Goal: Register for event/course

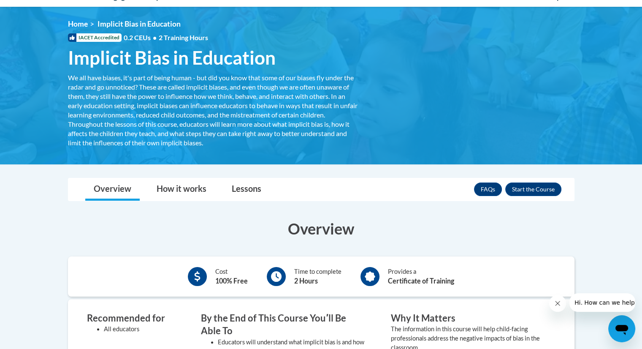
scroll to position [81, 0]
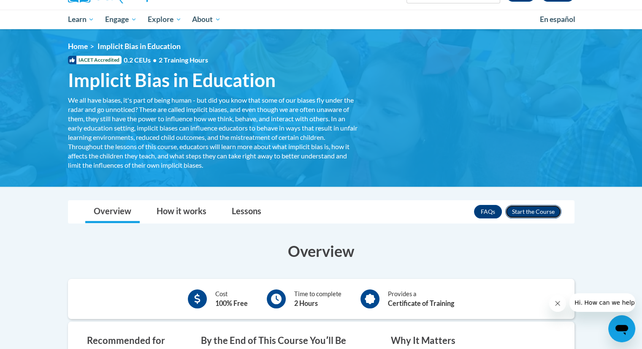
click at [529, 211] on button "Enroll" at bounding box center [533, 212] width 56 height 14
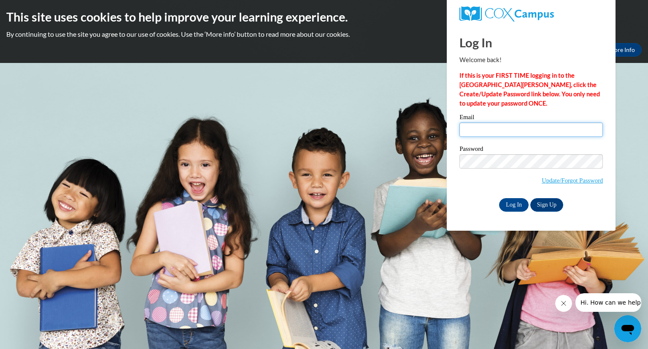
click at [508, 132] on input "Email" at bounding box center [531, 129] width 143 height 14
type input "e20012743@dekalbschoolsga.org"
click at [515, 206] on input "Log In" at bounding box center [514, 205] width 30 height 14
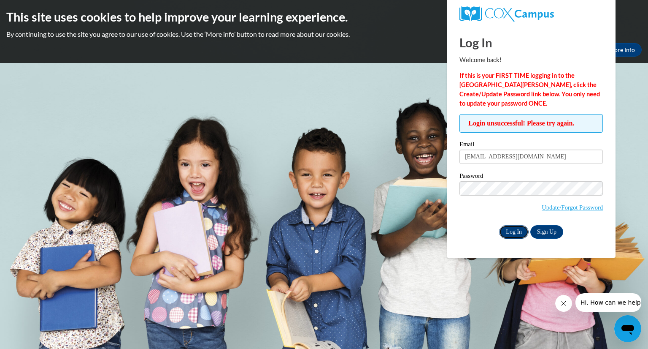
click at [513, 233] on input "Log In" at bounding box center [514, 232] width 30 height 14
click at [547, 230] on link "Sign Up" at bounding box center [546, 232] width 33 height 14
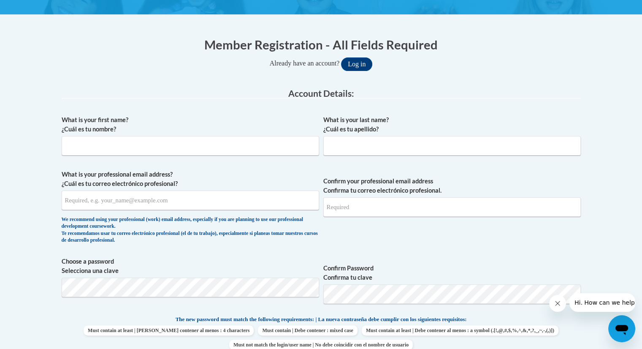
scroll to position [152, 0]
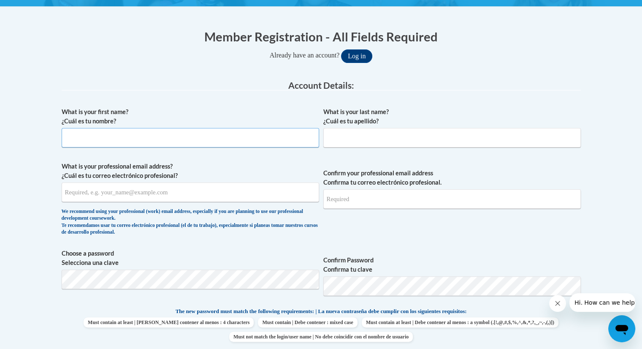
click at [149, 134] on input "What is your first name? ¿Cuál es tu nombre?" at bounding box center [190, 137] width 257 height 19
type input "luthfa"
click at [348, 133] on input "What is your last name? ¿Cuál es tu apellido?" at bounding box center [451, 137] width 257 height 19
type input "rahman"
click at [209, 193] on input "What is your professional email address? ¿Cuál es tu correo electrónico profesi…" at bounding box center [190, 191] width 257 height 19
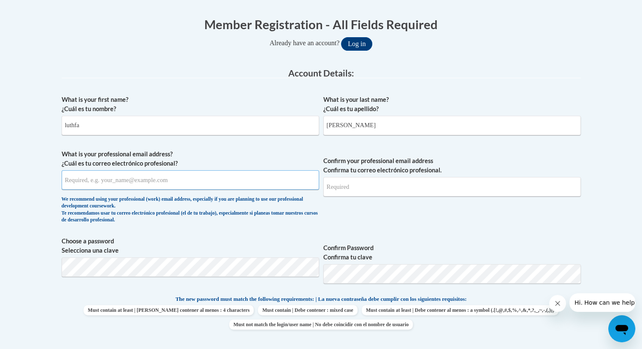
scroll to position [167, 0]
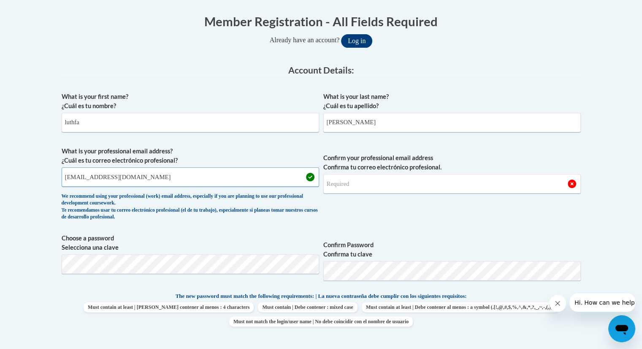
type input "e20012743@dekalbschoolsga.org"
click at [490, 184] on input "Confirm your professional email address Confirma tu correo electrónico profesio…" at bounding box center [451, 183] width 257 height 19
type input "e"
type input "e20012743@dekalbschoolsga.org"
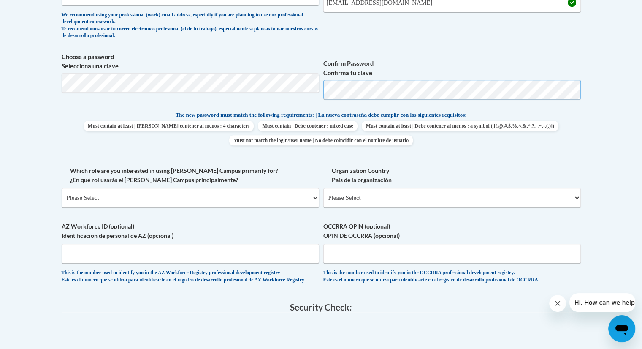
scroll to position [353, 0]
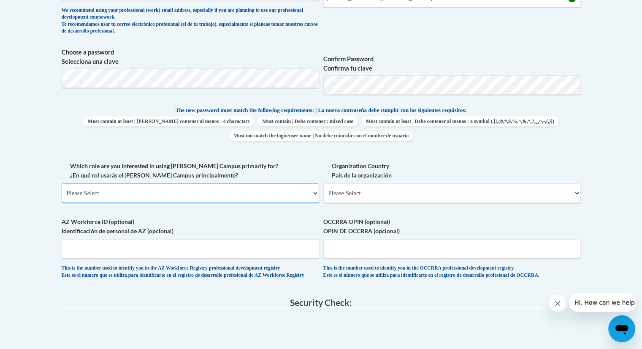
click at [268, 195] on select "Please Select College/University | Colegio/Universidad Community/Nonprofit Part…" at bounding box center [190, 192] width 257 height 19
select select "fbf2d438-af2f-41f8-98f1-81c410e29de3"
click at [62, 183] on select "Please Select College/University | Colegio/Universidad Community/Nonprofit Part…" at bounding box center [190, 192] width 257 height 19
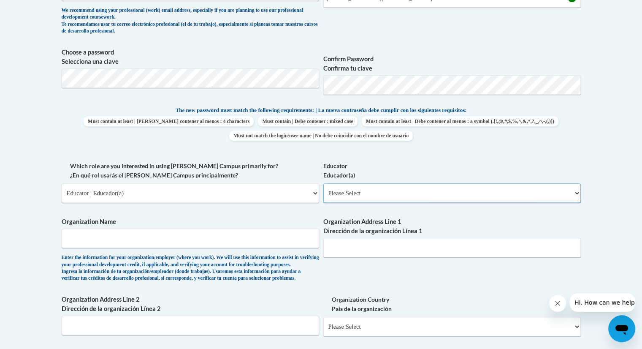
click at [576, 192] on select "Please Select Early Learning/Daycare Teacher/Family Home Care Provider | Maestr…" at bounding box center [451, 192] width 257 height 19
select select "8e40623d-54d0-45cd-9f92-5df65cd3f8cf"
click at [323, 183] on select "Please Select Early Learning/Daycare Teacher/Family Home Care Provider | Maestr…" at bounding box center [451, 192] width 257 height 19
click at [201, 246] on input "Organization Name" at bounding box center [190, 237] width 257 height 19
click at [122, 238] on input "doraville united elematry" at bounding box center [190, 237] width 257 height 19
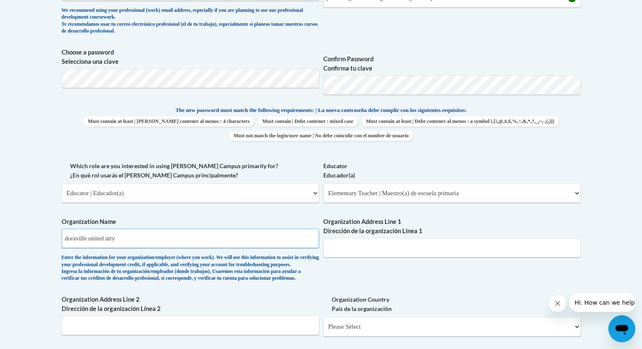
click at [122, 238] on input "doraville united atry" at bounding box center [190, 237] width 257 height 19
type input "doraville united elementary"
click at [387, 248] on input "Organization Address Line 1 Dirección de la organización Línea 1" at bounding box center [451, 247] width 257 height 19
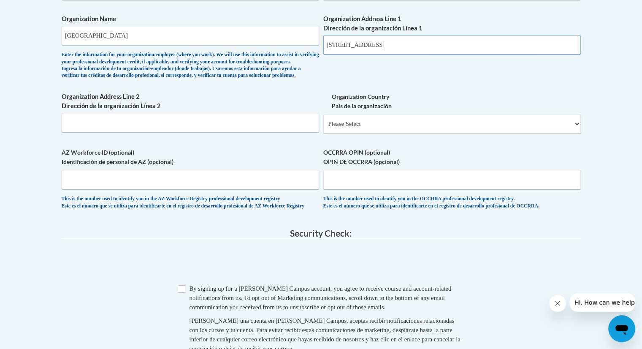
scroll to position [572, 0]
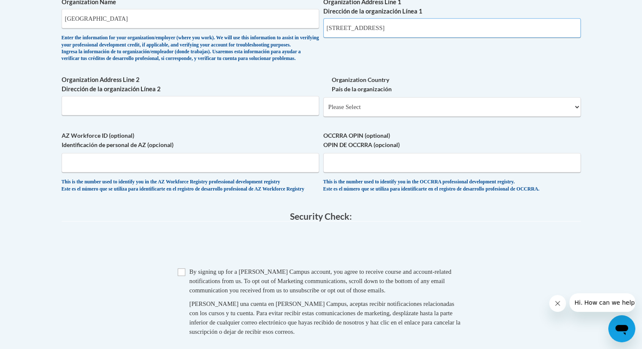
type input "3630 shalowford road doraville GA 30340"
click at [346, 116] on select "Please Select United States | Estados Unidos Outside of the United States | Fue…" at bounding box center [451, 106] width 257 height 19
select select "ad49bcad-a171-4b2e-b99c-48b446064914"
click at [323, 110] on select "Please Select United States | Estados Unidos Outside of the United States | Fue…" at bounding box center [451, 106] width 257 height 19
select select
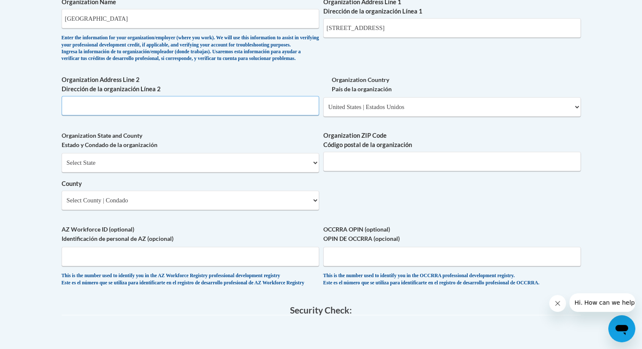
click at [169, 115] on input "Organization Address Line 2 Dirección de la organización Línea 2" at bounding box center [190, 105] width 257 height 19
click at [151, 172] on select "Select State Alabama Alaska Arizona Arkansas California Colorado Connecticut De…" at bounding box center [190, 162] width 257 height 19
select select "Georgia"
click at [62, 166] on select "Select State Alabama Alaska Arizona Arkansas California Colorado Connecticut De…" at bounding box center [190, 162] width 257 height 19
click at [348, 171] on input "Organization ZIP Code Código postal de la organización" at bounding box center [451, 160] width 257 height 19
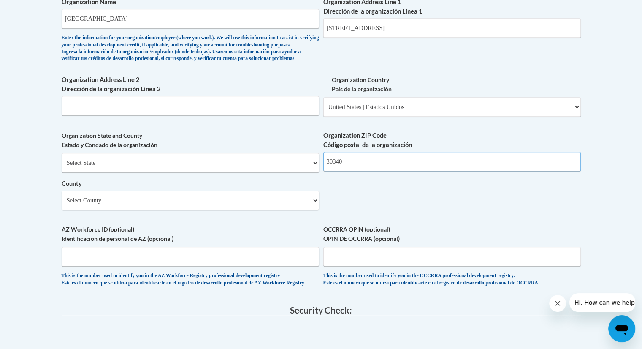
type input "30340"
click at [115, 210] on select "Select County Appling Atkinson Bacon Baker Baldwin Banks Barrow Bartow Ben Hill…" at bounding box center [190, 199] width 257 height 19
click at [314, 210] on select "Select County Appling Atkinson Bacon Baker Baldwin Banks Barrow Bartow Ben Hill…" at bounding box center [190, 199] width 257 height 19
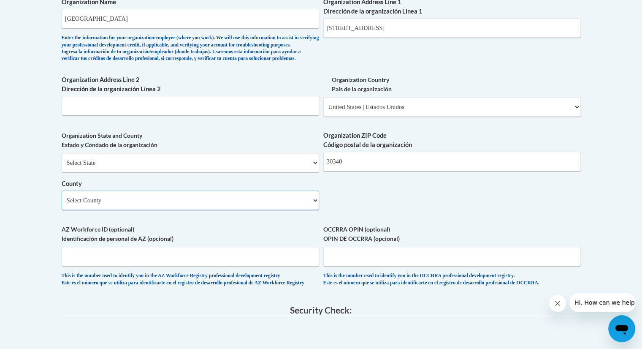
click at [287, 210] on select "Select County Appling Atkinson Bacon Baker Baldwin Banks Barrow Bartow Ben Hill…" at bounding box center [190, 199] width 257 height 19
select select "DeKalb"
click at [62, 204] on select "Select County Appling Atkinson Bacon Baker Baldwin Banks Barrow Bartow Ben Hill…" at bounding box center [190, 199] width 257 height 19
click at [287, 266] on input "AZ Workforce ID (optional) Identificación de personal de AZ (opcional)" at bounding box center [190, 255] width 257 height 19
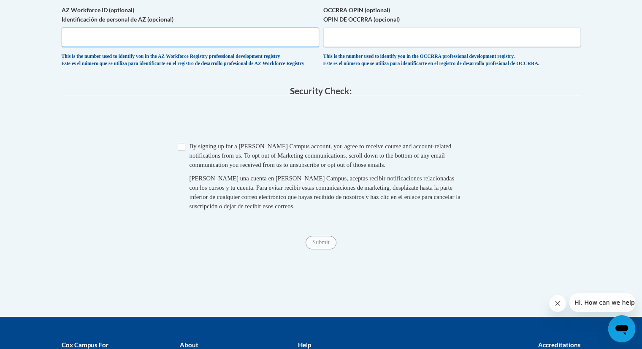
scroll to position [792, 0]
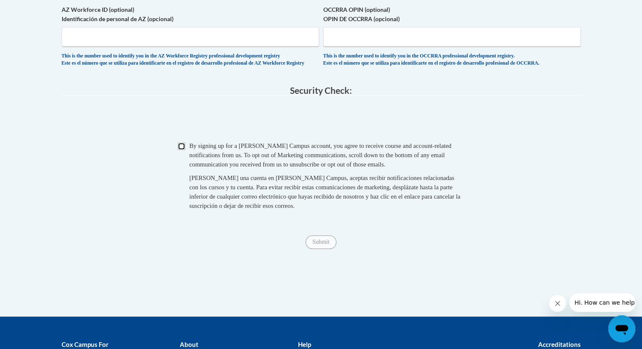
click at [184, 150] on input "Checkbox" at bounding box center [182, 146] width 8 height 8
checkbox input "true"
click at [316, 249] on input "Submit" at bounding box center [321, 242] width 30 height 14
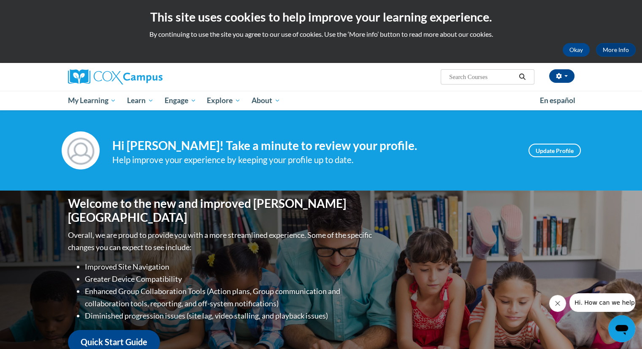
click at [479, 168] on div "Your profile Hi luthfa rahman! Take a minute to review your profile. Help impro…" at bounding box center [321, 150] width 532 height 38
click at [522, 76] on icon "Search" at bounding box center [522, 76] width 8 height 6
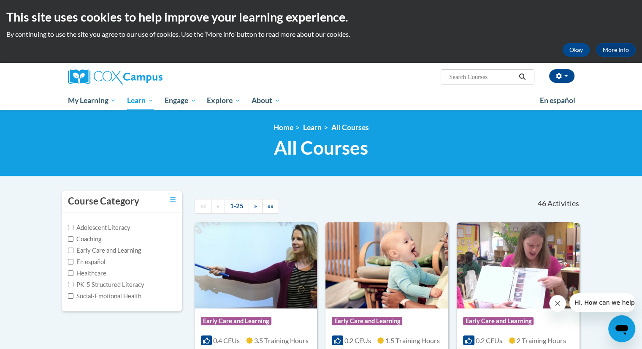
click at [521, 73] on button "Search" at bounding box center [522, 77] width 13 height 10
click at [490, 79] on input "Search..." at bounding box center [482, 77] width 68 height 10
type input "implicit bias"
click at [522, 77] on icon "Search" at bounding box center [522, 76] width 8 height 6
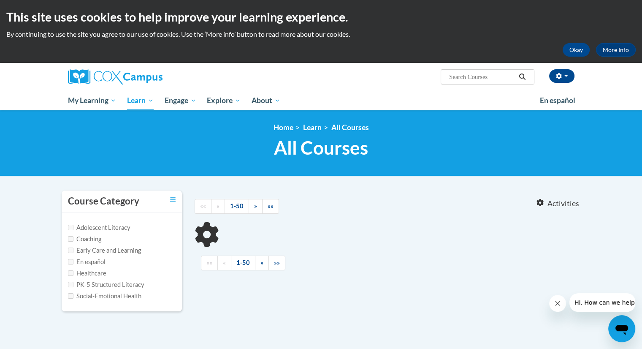
type input "implicit bias"
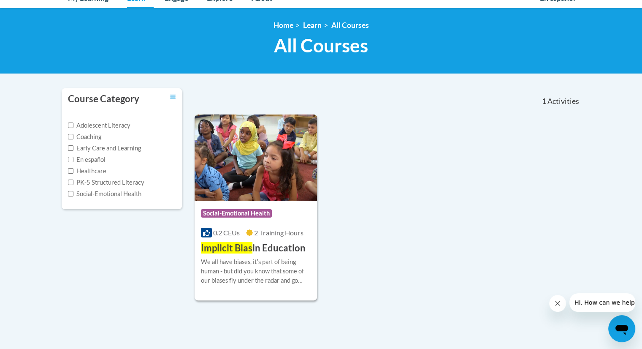
scroll to position [107, 0]
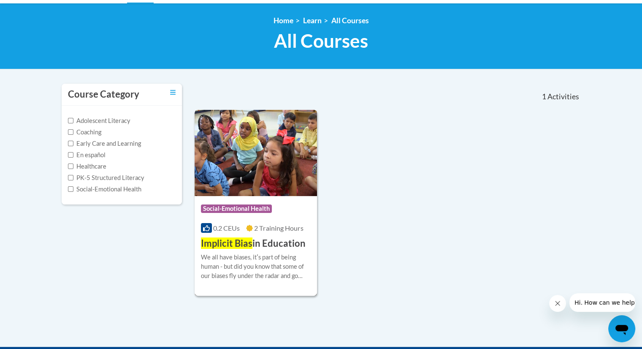
click at [239, 154] on img at bounding box center [256, 153] width 123 height 86
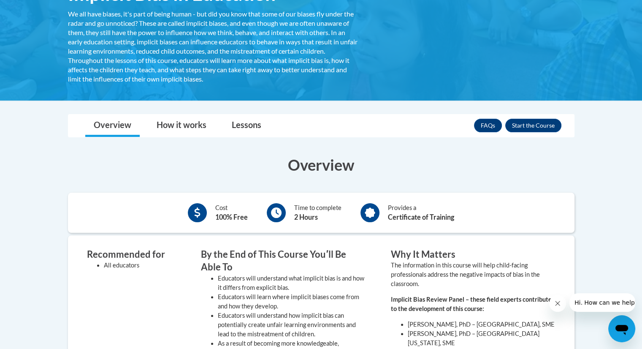
scroll to position [174, 0]
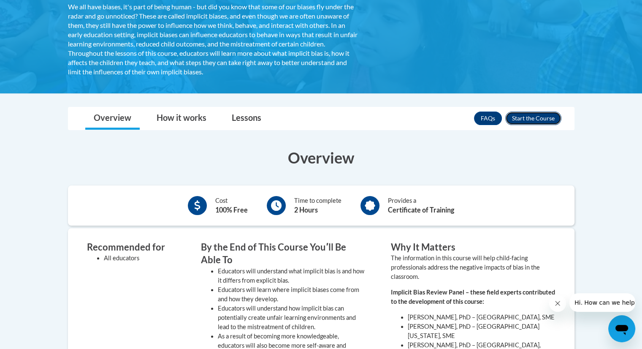
click at [530, 118] on button "Enroll" at bounding box center [533, 118] width 56 height 14
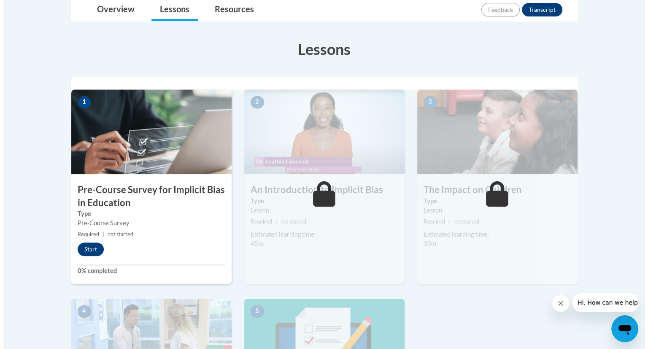
scroll to position [219, 0]
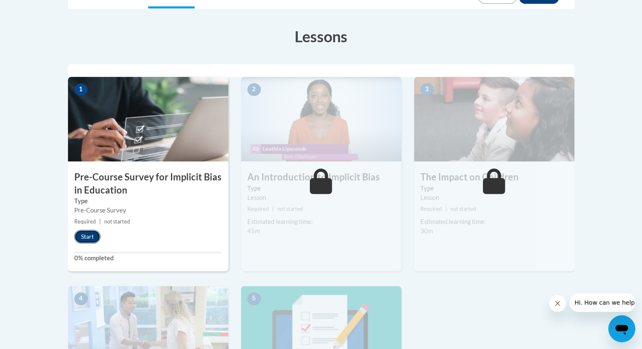
click at [87, 235] on button "Start" at bounding box center [87, 237] width 26 height 14
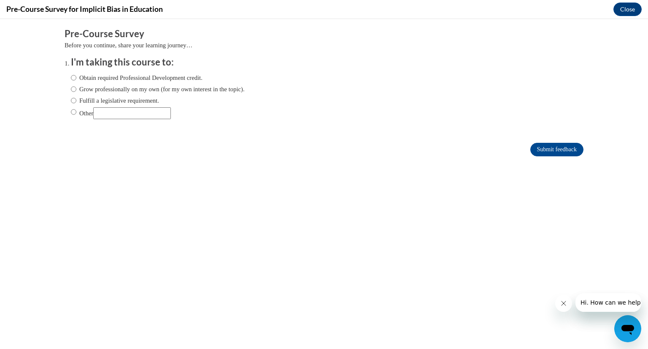
scroll to position [0, 0]
click at [71, 79] on input "Obtain required Professional Development credit." at bounding box center [73, 77] width 5 height 9
radio input "true"
click at [542, 150] on input "Submit feedback" at bounding box center [556, 150] width 53 height 14
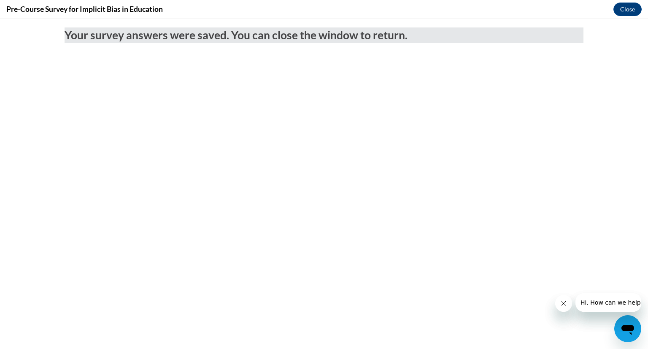
click at [562, 303] on icon "Close message from company" at bounding box center [563, 303] width 7 height 7
drag, startPoint x: 563, startPoint y: 306, endPoint x: 1180, endPoint y: 305, distance: 616.5
click at [572, 295] on html at bounding box center [563, 303] width 17 height 17
click at [625, 10] on button "Close" at bounding box center [628, 10] width 28 height 14
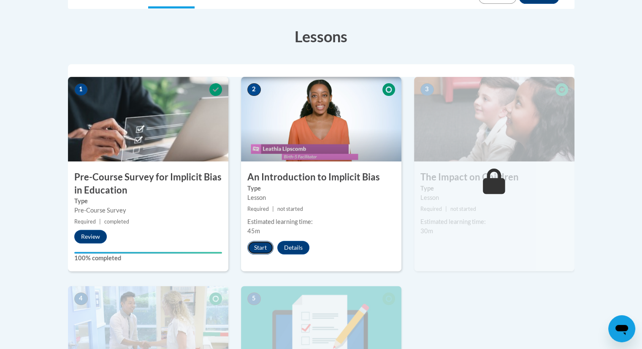
click at [261, 248] on button "Start" at bounding box center [260, 248] width 26 height 14
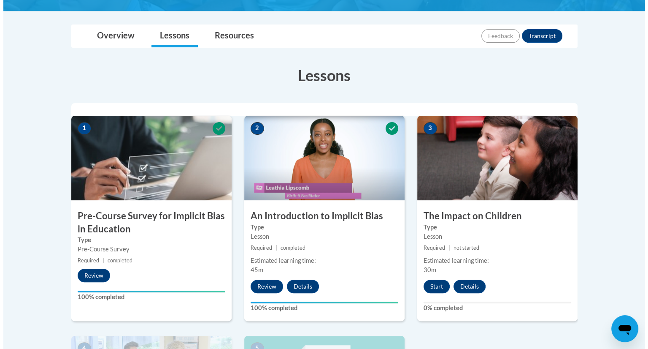
scroll to position [186, 0]
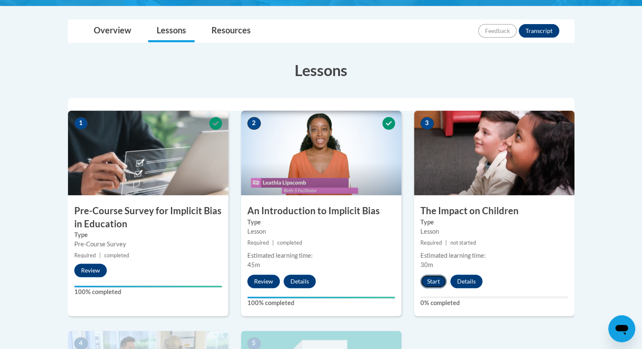
click at [436, 278] on button "Start" at bounding box center [433, 281] width 26 height 14
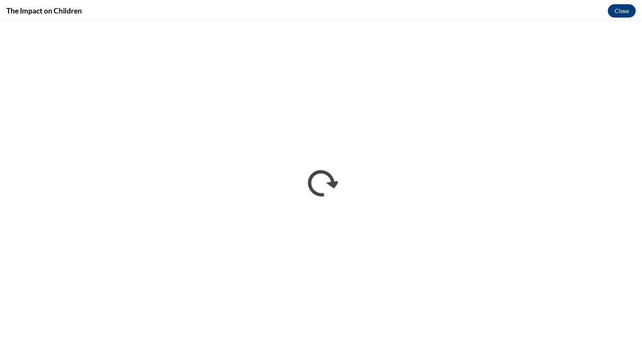
scroll to position [0, 0]
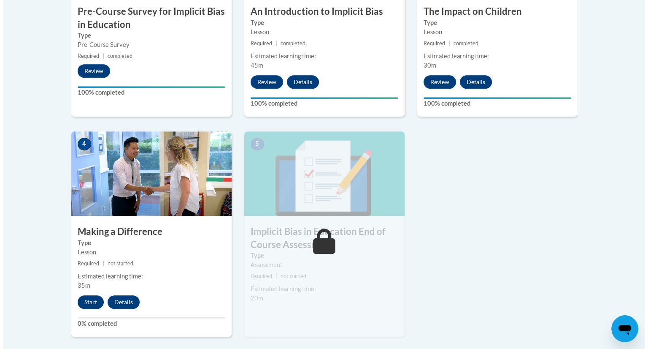
scroll to position [388, 0]
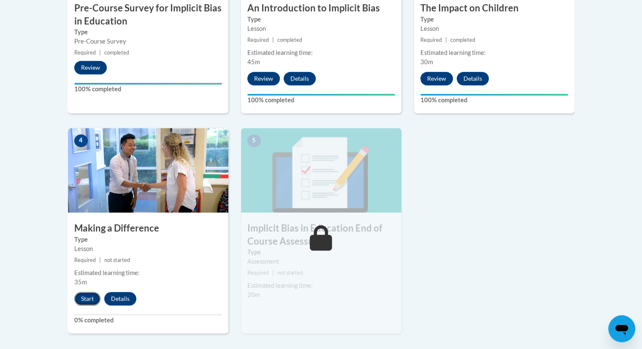
click at [86, 296] on button "Start" at bounding box center [87, 299] width 26 height 14
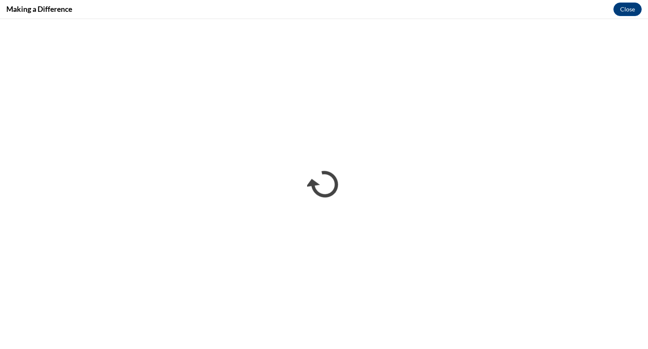
scroll to position [0, 0]
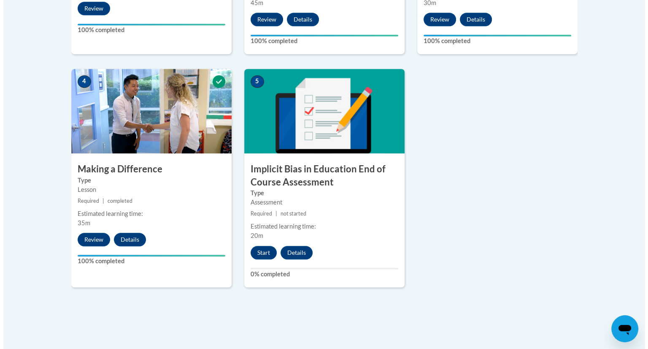
scroll to position [450, 0]
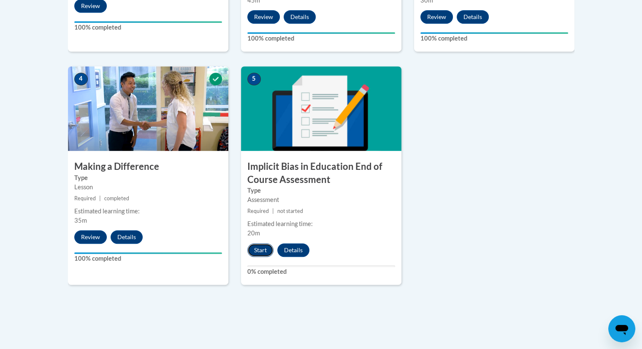
click at [258, 249] on button "Start" at bounding box center [260, 250] width 26 height 14
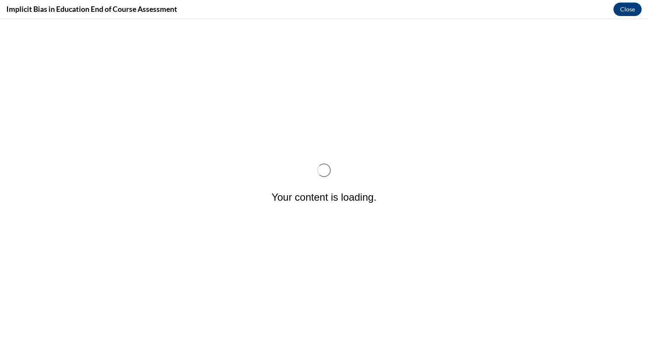
scroll to position [0, 0]
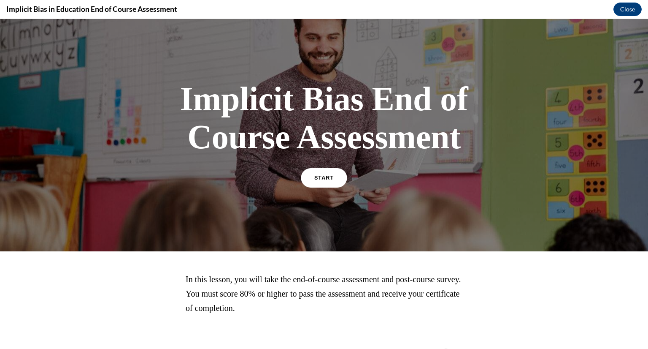
click at [314, 177] on span "START" at bounding box center [323, 178] width 19 height 6
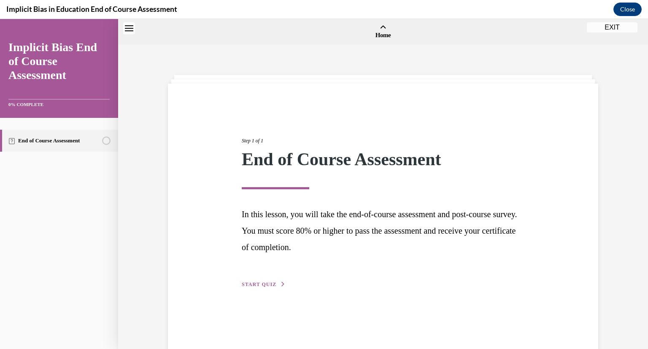
scroll to position [26, 0]
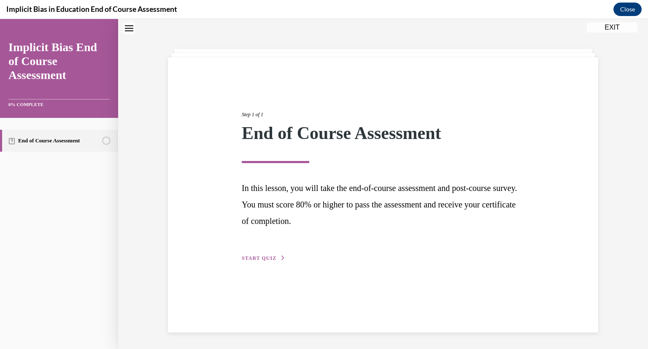
click at [256, 258] on span "START QUIZ" at bounding box center [259, 258] width 35 height 6
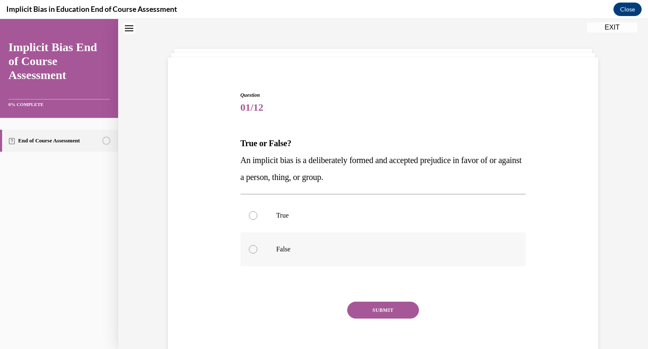
click at [250, 249] on div at bounding box center [253, 249] width 8 height 8
click at [250, 249] on input "False" at bounding box center [253, 249] width 8 height 8
radio input "true"
click at [393, 308] on button "SUBMIT" at bounding box center [383, 309] width 72 height 17
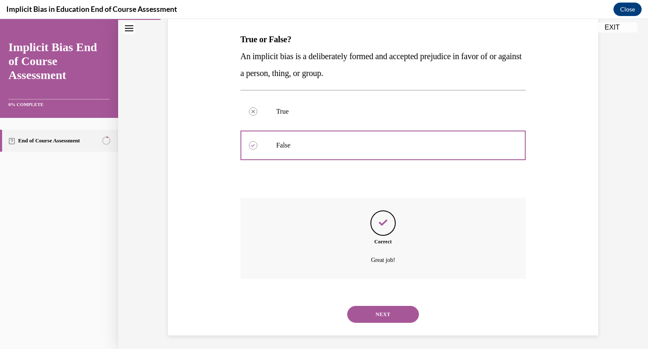
scroll to position [133, 0]
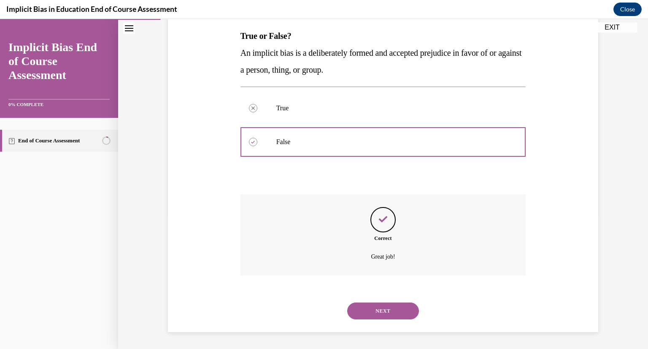
click at [391, 306] on button "NEXT" at bounding box center [383, 310] width 72 height 17
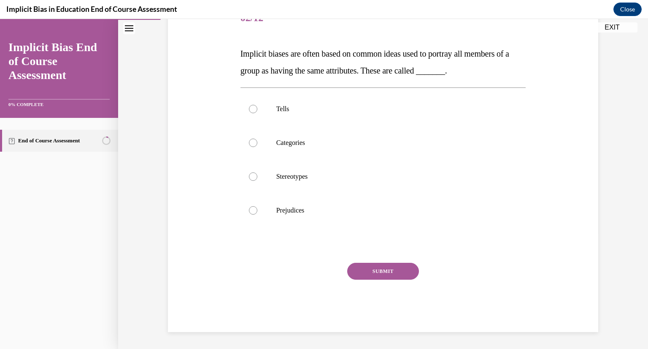
scroll to position [94, 0]
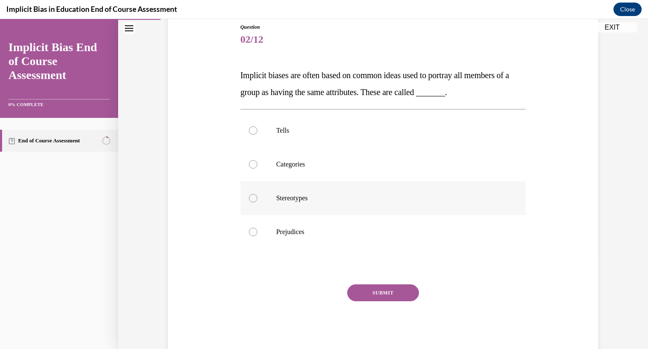
click at [249, 197] on div at bounding box center [253, 198] width 8 height 8
click at [249, 197] on input "Stereotypes" at bounding box center [253, 198] width 8 height 8
radio input "true"
click at [371, 292] on button "SUBMIT" at bounding box center [383, 292] width 72 height 17
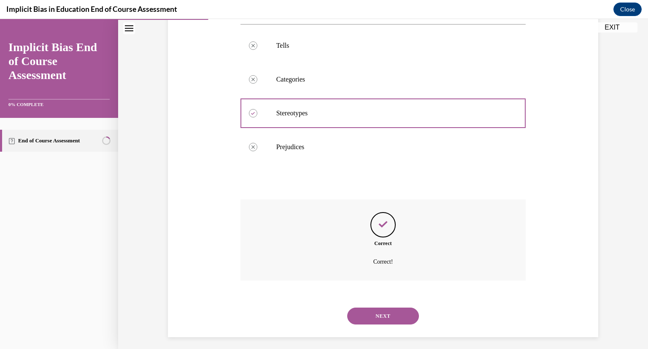
scroll to position [184, 0]
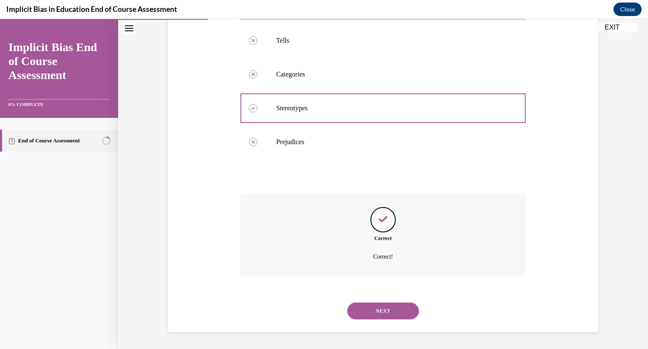
click at [386, 308] on button "NEXT" at bounding box center [383, 310] width 72 height 17
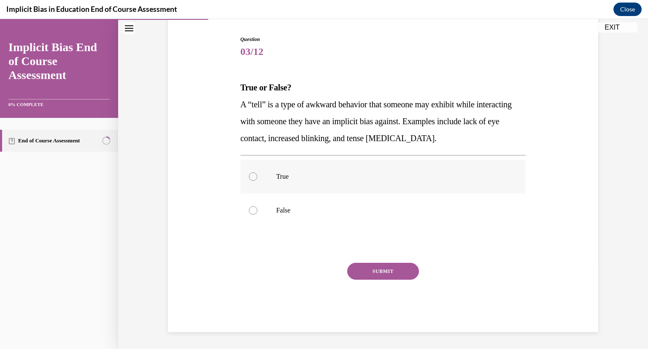
click at [251, 176] on div at bounding box center [253, 176] width 8 height 8
click at [251, 176] on input "True" at bounding box center [253, 176] width 8 height 8
radio input "true"
click at [366, 268] on button "SUBMIT" at bounding box center [383, 270] width 72 height 17
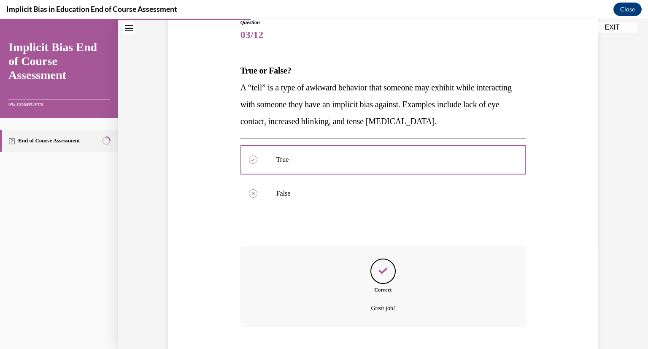
scroll to position [150, 0]
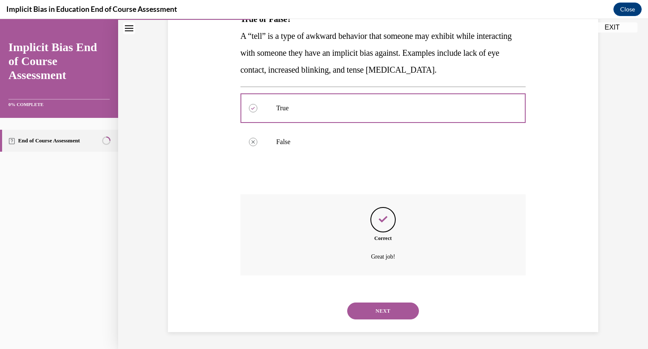
click at [381, 307] on button "NEXT" at bounding box center [383, 310] width 72 height 17
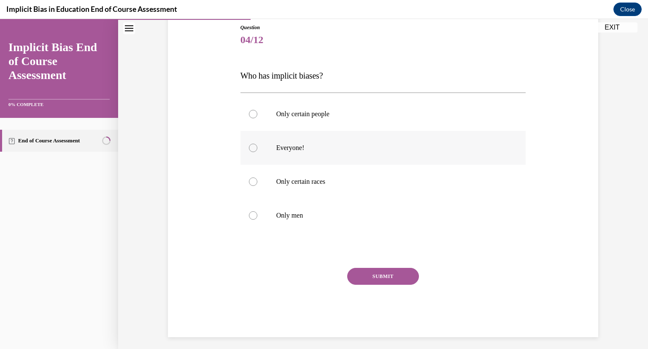
click at [250, 149] on div at bounding box center [253, 147] width 8 height 8
click at [250, 149] on input "Everyone!" at bounding box center [253, 147] width 8 height 8
radio input "true"
click at [387, 271] on button "SUBMIT" at bounding box center [383, 276] width 72 height 17
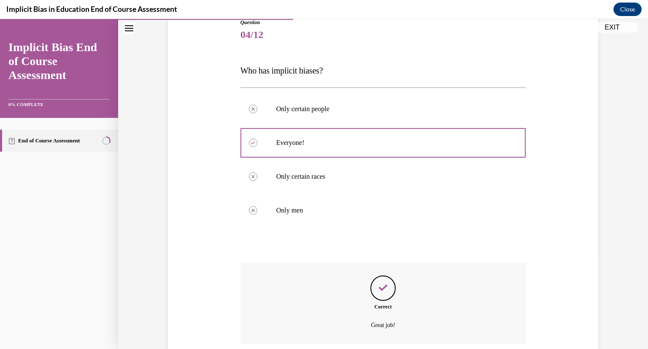
scroll to position [167, 0]
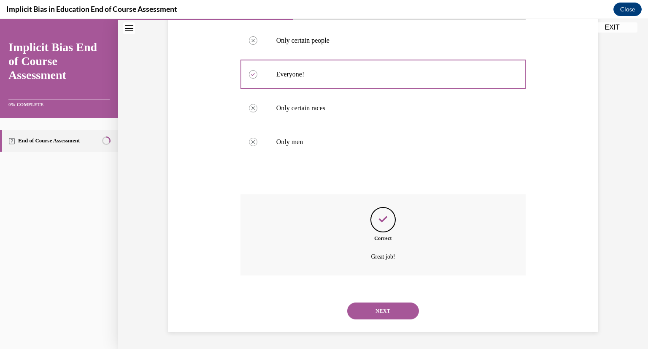
click at [393, 308] on button "NEXT" at bounding box center [383, 310] width 72 height 17
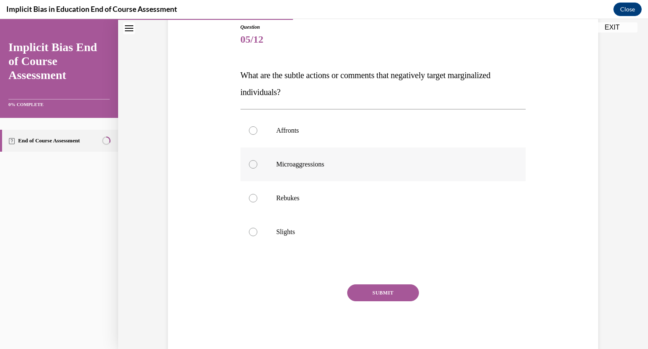
click at [250, 163] on div at bounding box center [253, 164] width 8 height 8
click at [250, 163] on input "Microaggressions" at bounding box center [253, 164] width 8 height 8
radio input "true"
click at [378, 292] on button "SUBMIT" at bounding box center [383, 292] width 72 height 17
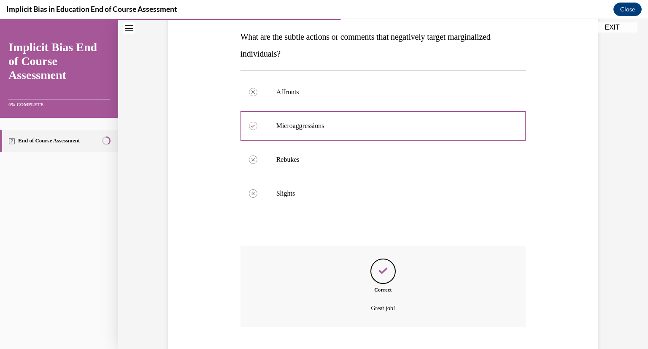
scroll to position [184, 0]
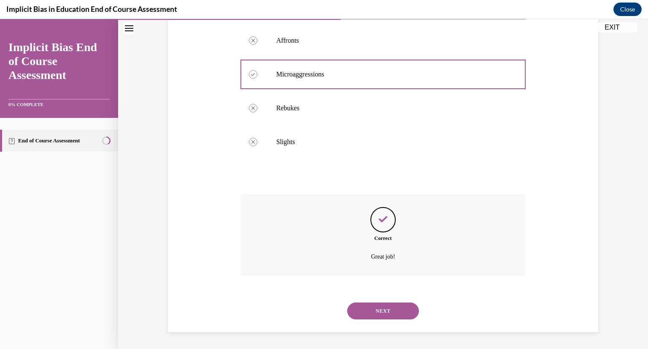
click at [387, 311] on button "NEXT" at bounding box center [383, 310] width 72 height 17
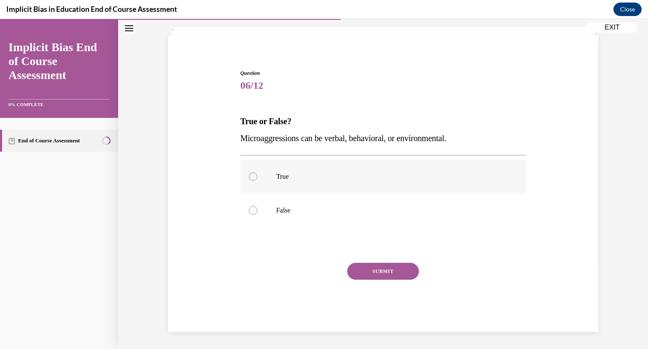
click at [250, 175] on div at bounding box center [253, 176] width 8 height 8
click at [250, 175] on input "True" at bounding box center [253, 176] width 8 height 8
radio input "true"
click at [383, 271] on button "SUBMIT" at bounding box center [383, 270] width 72 height 17
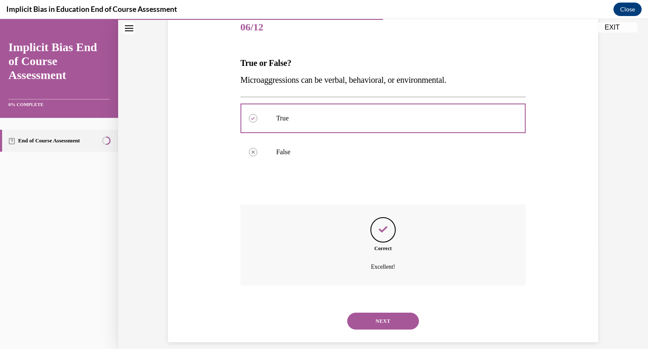
scroll to position [116, 0]
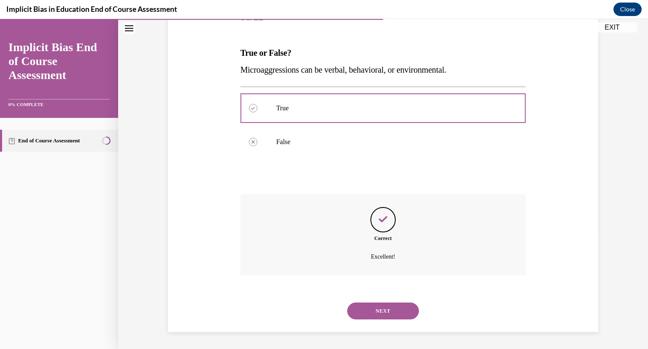
click at [386, 308] on button "NEXT" at bounding box center [383, 310] width 72 height 17
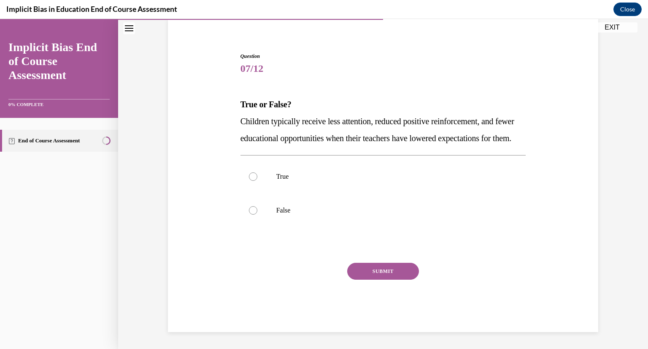
scroll to position [82, 0]
click at [249, 172] on div at bounding box center [253, 176] width 8 height 8
click at [249, 172] on input "True" at bounding box center [253, 176] width 8 height 8
radio input "true"
click at [366, 268] on button "SUBMIT" at bounding box center [383, 270] width 72 height 17
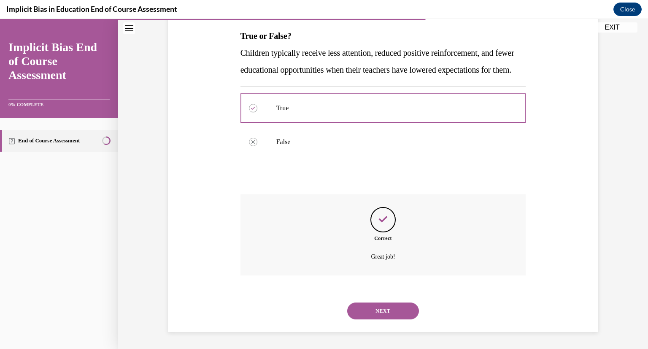
scroll to position [150, 0]
click at [386, 308] on button "NEXT" at bounding box center [383, 310] width 72 height 17
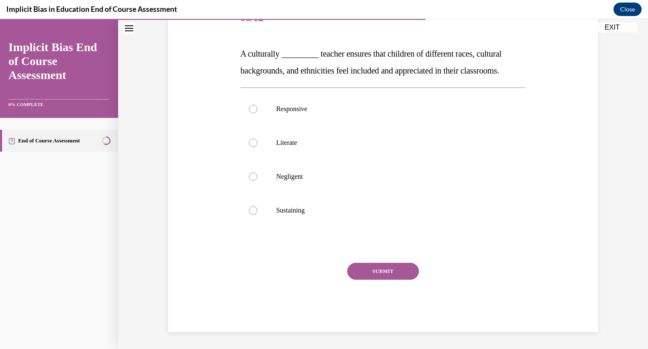
scroll to position [94, 0]
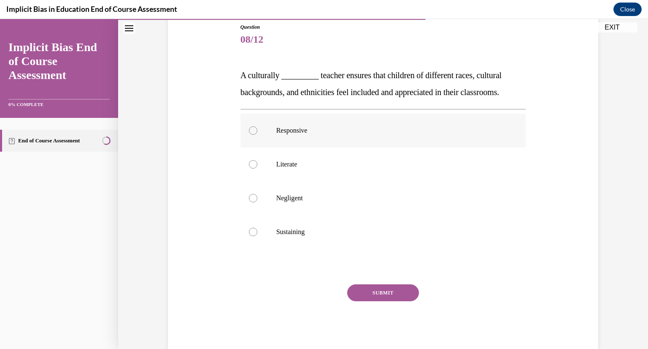
click at [250, 129] on div at bounding box center [253, 130] width 8 height 8
click at [250, 129] on input "Responsive" at bounding box center [253, 130] width 8 height 8
radio input "true"
click at [395, 293] on button "SUBMIT" at bounding box center [383, 292] width 72 height 17
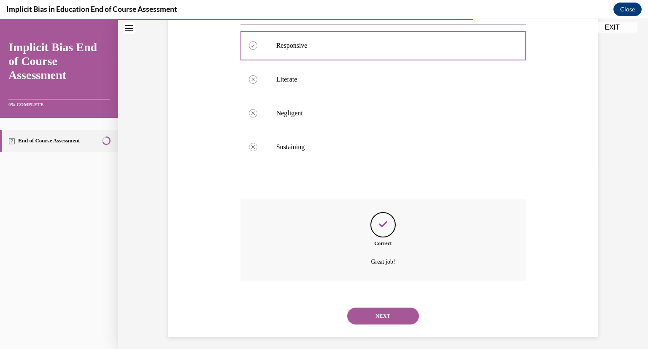
scroll to position [184, 0]
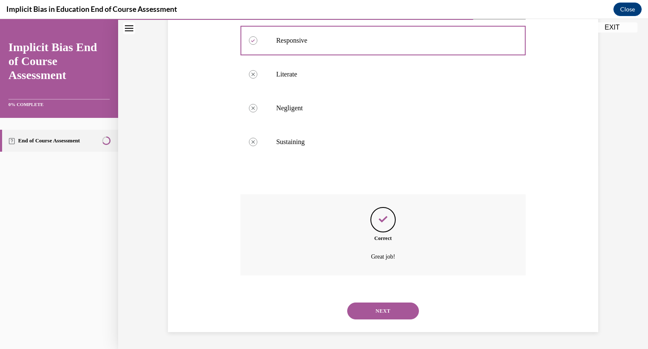
click at [392, 308] on button "NEXT" at bounding box center [383, 310] width 72 height 17
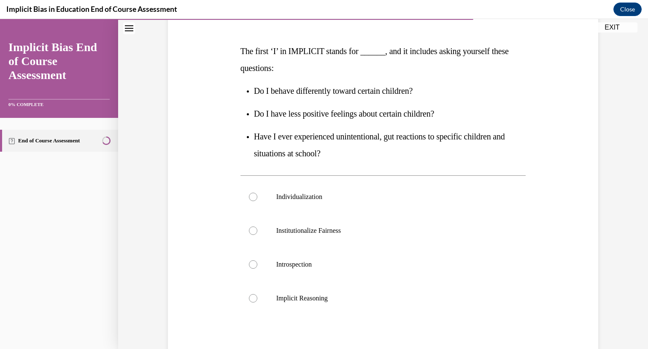
scroll to position [135, 0]
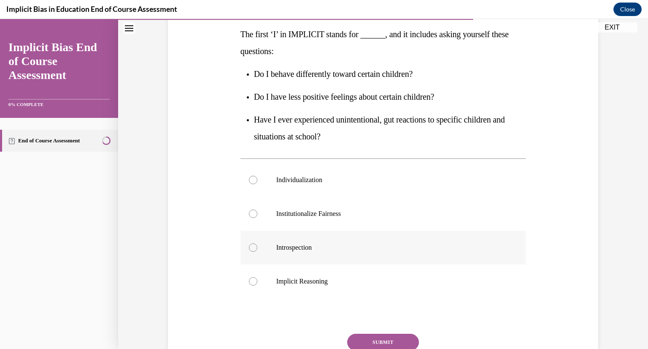
click at [249, 245] on div at bounding box center [253, 247] width 8 height 8
click at [249, 245] on input "Introspection" at bounding box center [253, 247] width 8 height 8
radio input "true"
click at [374, 335] on button "SUBMIT" at bounding box center [383, 341] width 72 height 17
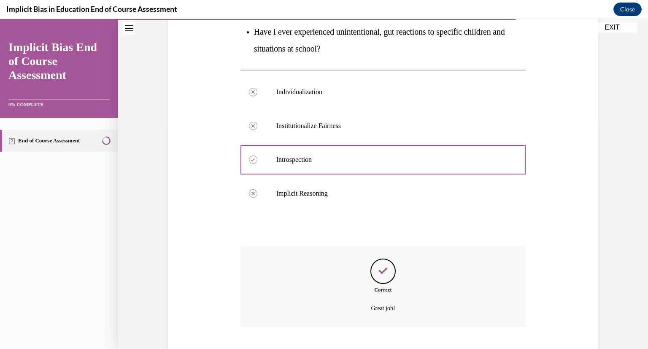
scroll to position [274, 0]
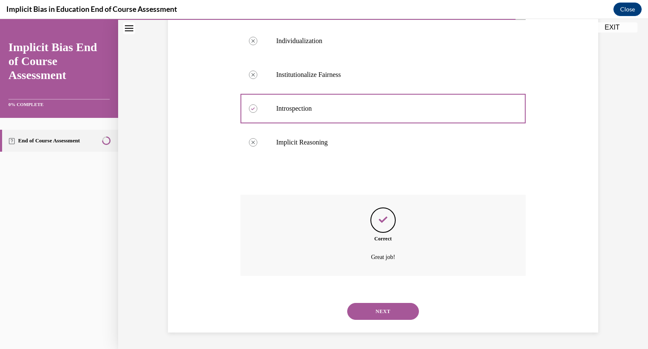
click at [384, 308] on button "NEXT" at bounding box center [383, 311] width 72 height 17
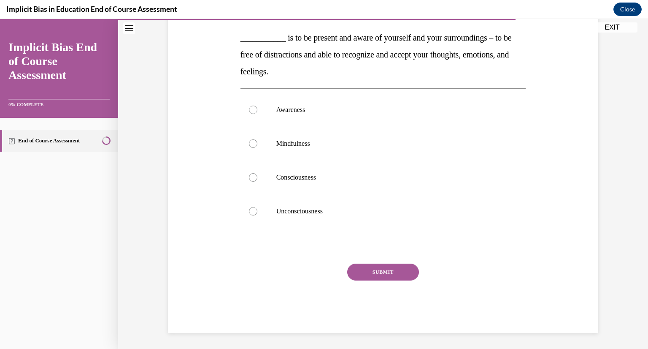
scroll to position [133, 0]
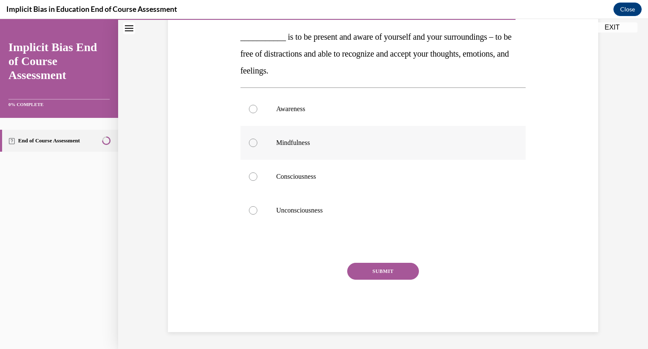
click at [249, 143] on div at bounding box center [253, 142] width 8 height 8
click at [249, 143] on input "Mindfulness" at bounding box center [253, 142] width 8 height 8
radio input "true"
click at [378, 270] on button "SUBMIT" at bounding box center [383, 270] width 72 height 17
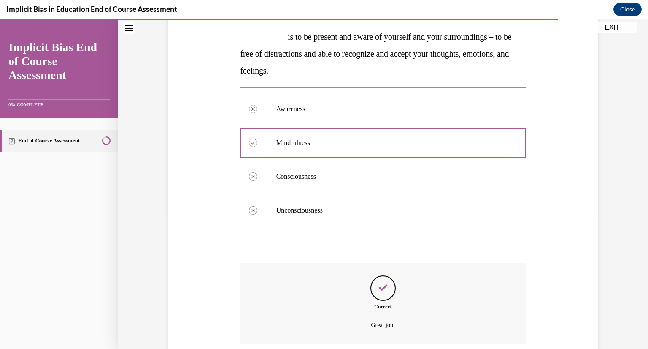
scroll to position [201, 0]
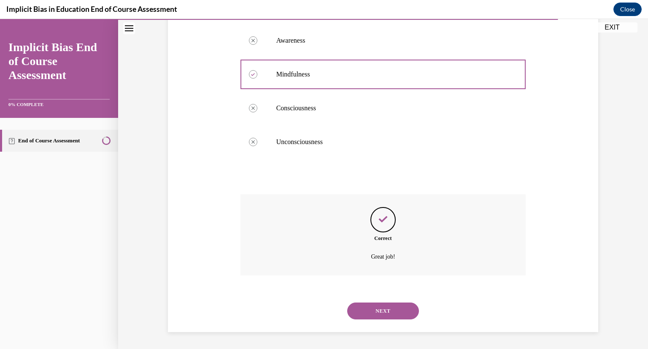
click at [392, 313] on button "NEXT" at bounding box center [383, 310] width 72 height 17
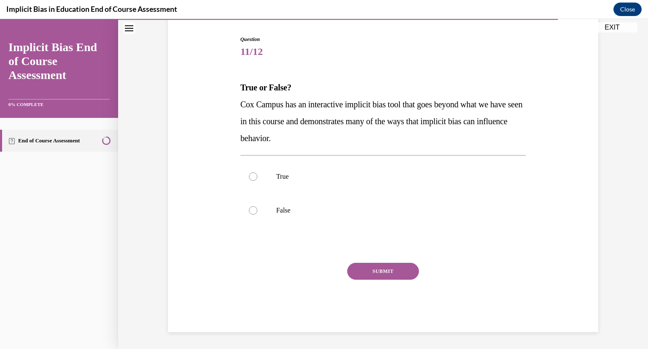
scroll to position [82, 0]
click at [250, 176] on div at bounding box center [253, 176] width 8 height 8
click at [250, 176] on input "True" at bounding box center [253, 176] width 8 height 8
radio input "true"
click at [379, 273] on button "SUBMIT" at bounding box center [383, 270] width 72 height 17
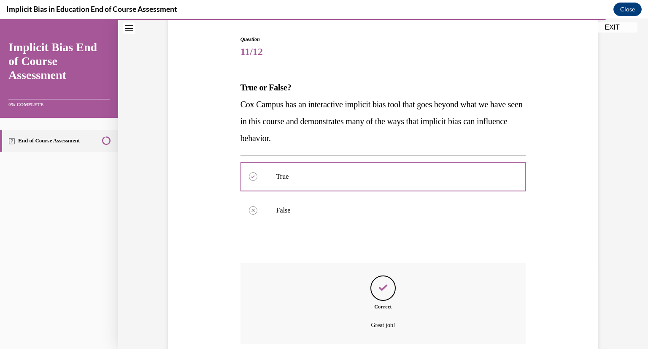
scroll to position [150, 0]
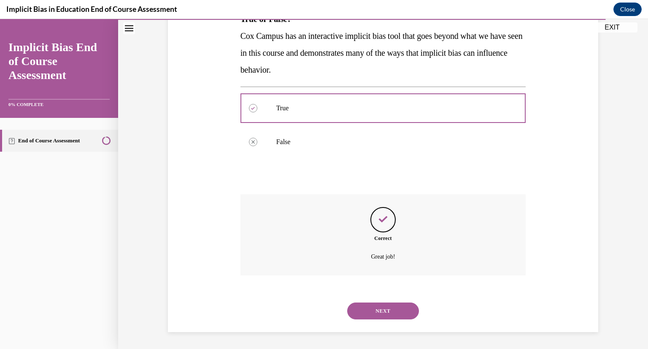
click at [387, 306] on button "NEXT" at bounding box center [383, 310] width 72 height 17
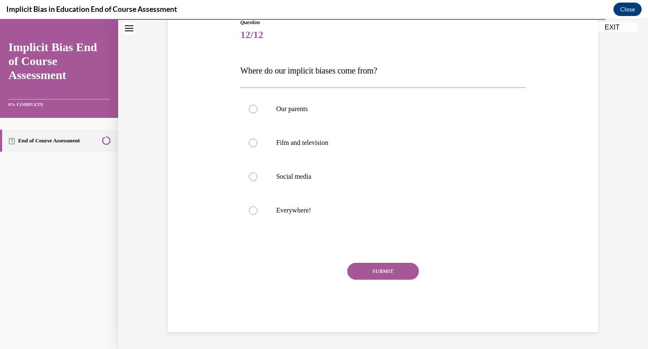
scroll to position [94, 0]
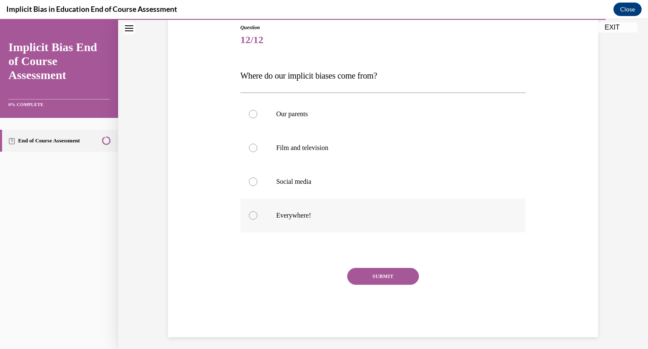
click at [249, 214] on div at bounding box center [253, 215] width 8 height 8
click at [249, 214] on input "Everywhere!" at bounding box center [253, 215] width 8 height 8
radio input "true"
click at [383, 284] on button "SUBMIT" at bounding box center [383, 276] width 72 height 17
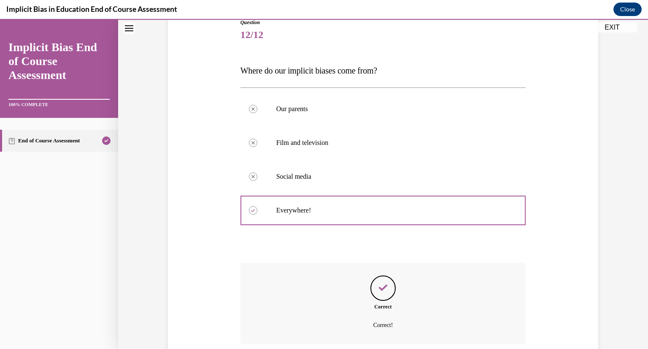
scroll to position [167, 0]
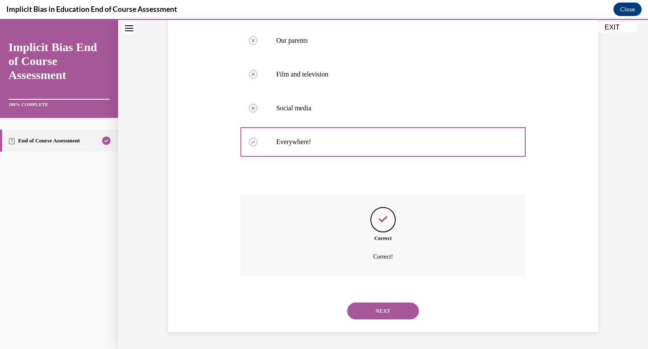
click at [389, 307] on button "NEXT" at bounding box center [383, 310] width 72 height 17
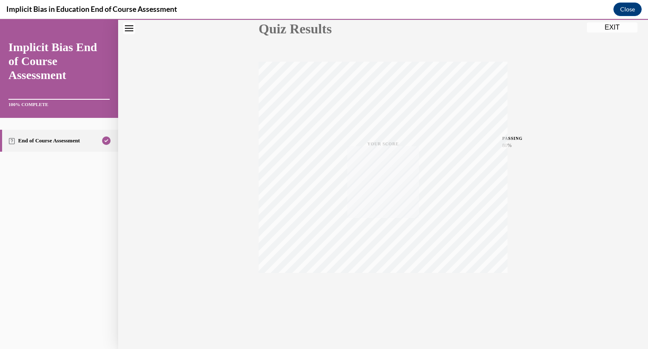
scroll to position [103, 0]
click at [616, 25] on button "EXIT" at bounding box center [612, 27] width 51 height 10
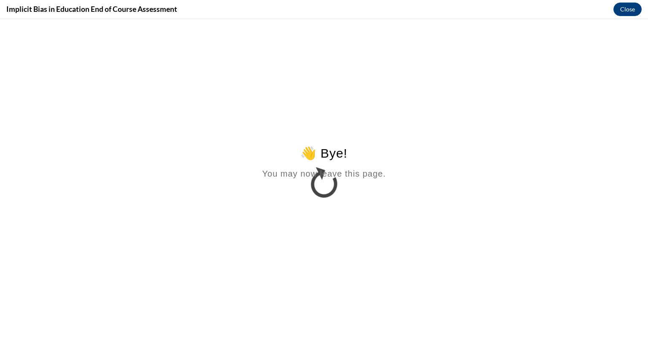
scroll to position [0, 0]
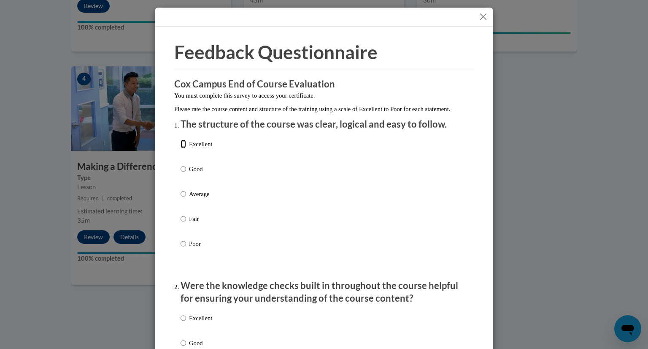
click at [181, 149] on input "Excellent" at bounding box center [183, 143] width 5 height 9
radio input "true"
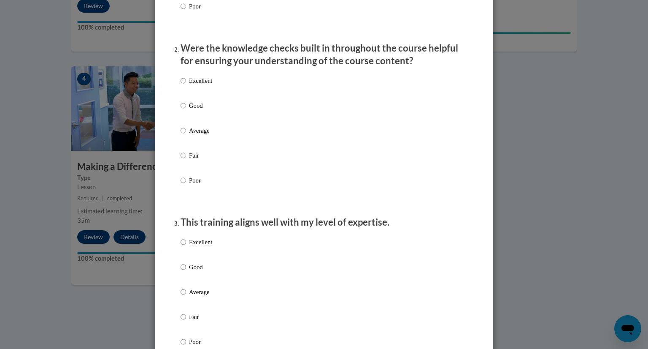
scroll to position [253, 0]
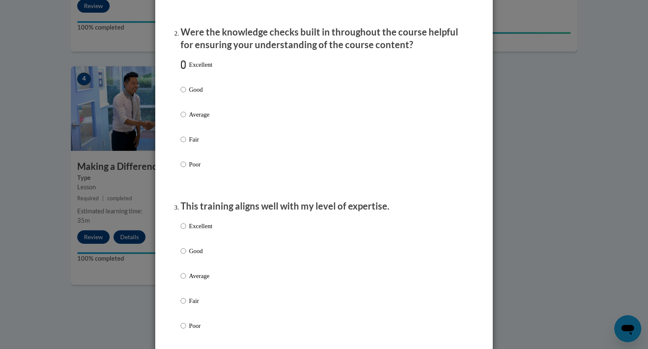
click at [181, 69] on input "Excellent" at bounding box center [183, 64] width 5 height 9
radio input "true"
click at [181, 230] on input "Excellent" at bounding box center [183, 225] width 5 height 9
radio input "true"
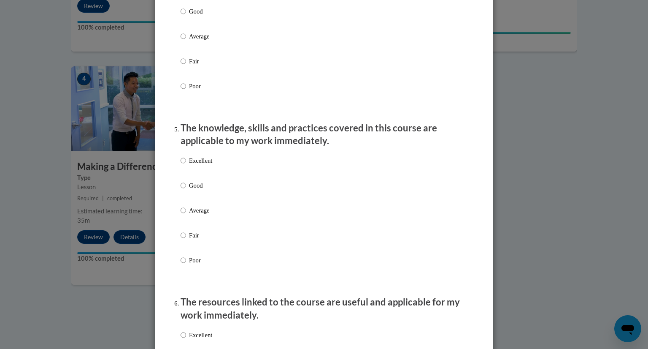
scroll to position [669, 0]
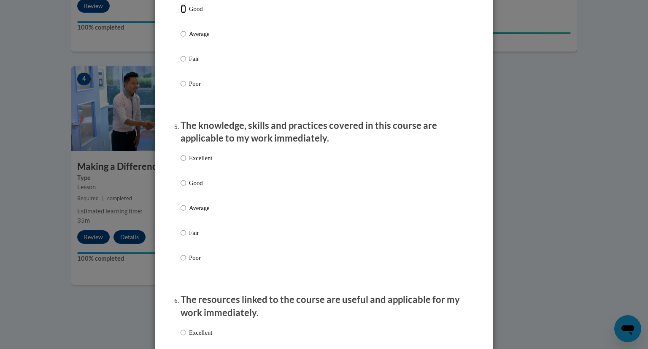
click at [181, 14] on input "Good" at bounding box center [183, 8] width 5 height 9
radio input "true"
click at [181, 187] on input "Good" at bounding box center [183, 182] width 5 height 9
radio input "true"
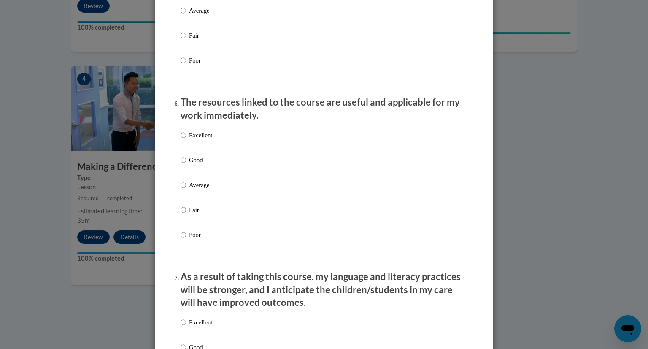
scroll to position [878, 0]
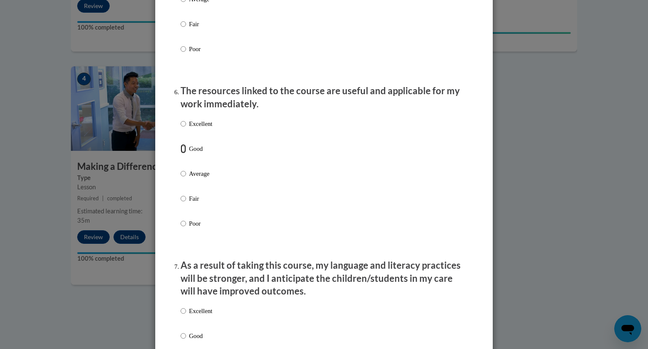
click at [181, 153] on input "Good" at bounding box center [183, 148] width 5 height 9
radio input "true"
click at [181, 340] on input "Good" at bounding box center [183, 335] width 5 height 9
radio input "true"
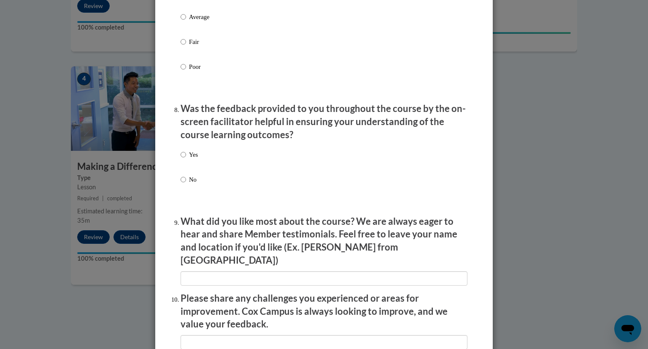
scroll to position [1238, 0]
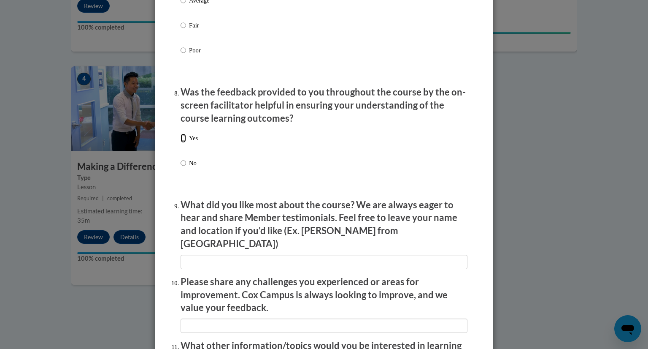
click at [181, 143] on input "Yes" at bounding box center [183, 137] width 5 height 9
radio input "true"
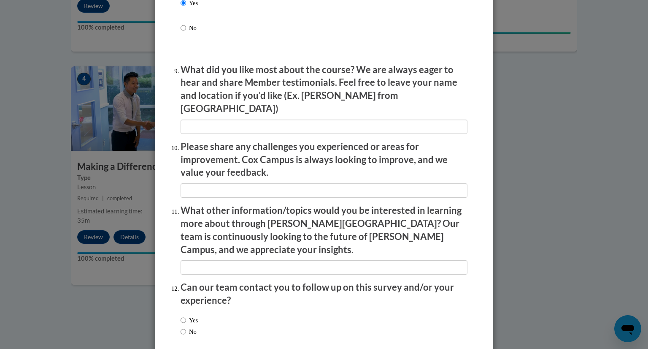
scroll to position [1390, 0]
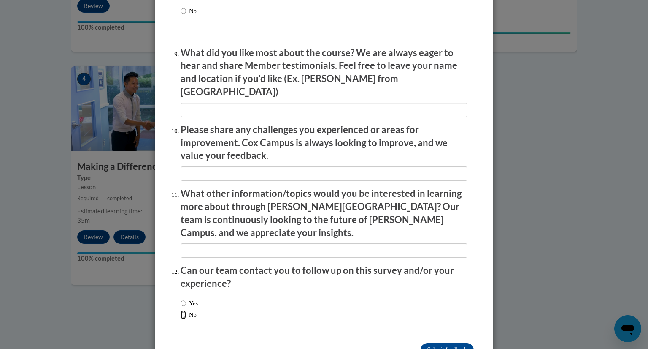
click at [181, 310] on input "No" at bounding box center [183, 314] width 5 height 9
radio input "true"
click at [430, 343] on input "Submit feedback" at bounding box center [447, 350] width 53 height 14
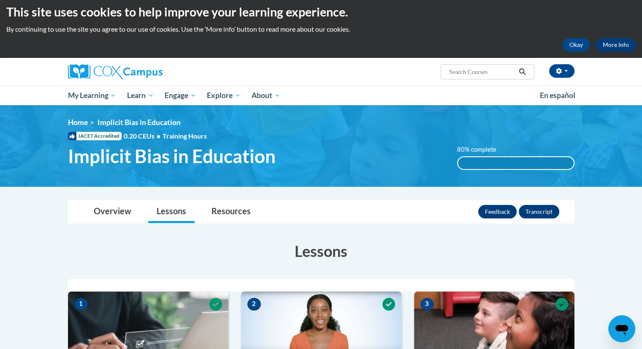
scroll to position [0, 0]
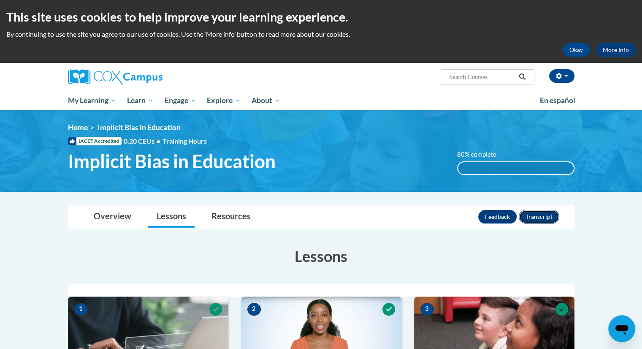
click at [541, 217] on button "Transcript" at bounding box center [539, 217] width 41 height 14
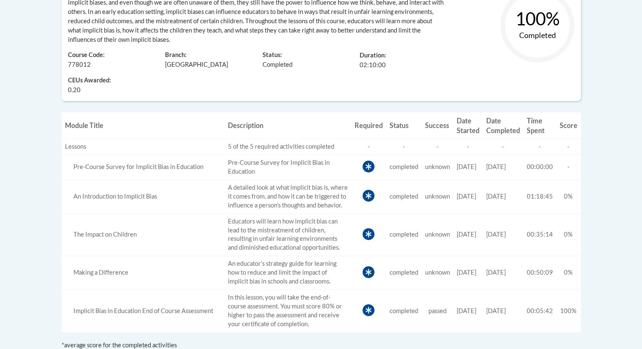
scroll to position [247, 0]
